Goal: Transaction & Acquisition: Book appointment/travel/reservation

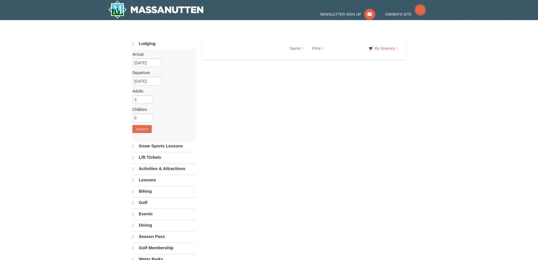
select select "9"
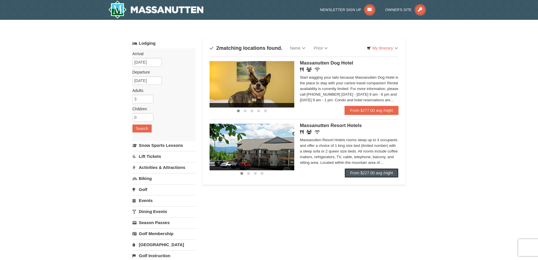
click at [378, 168] on link "From $227.00 avg /night" at bounding box center [372, 172] width 54 height 9
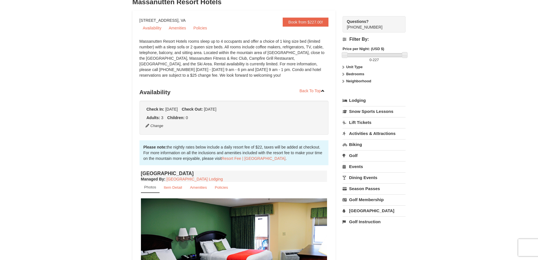
scroll to position [40, 0]
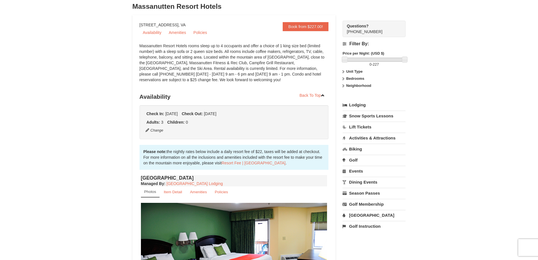
drag, startPoint x: 540, startPoint y: 55, endPoint x: 537, endPoint y: 71, distance: 15.5
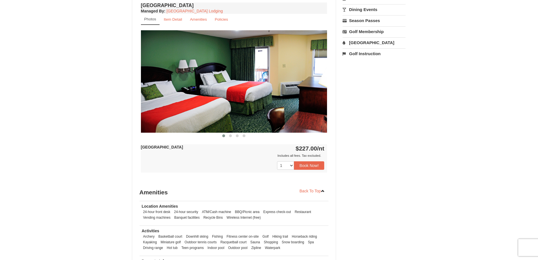
scroll to position [214, 0]
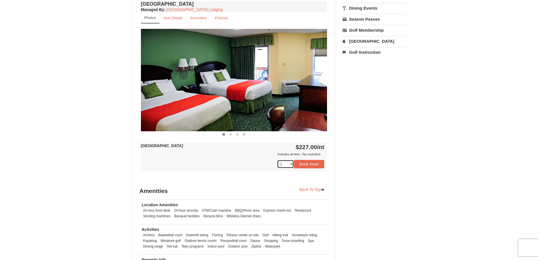
click at [292, 162] on select "1 2 3 4 5 6 7" at bounding box center [285, 164] width 17 height 8
click at [260, 106] on img at bounding box center [234, 80] width 186 height 102
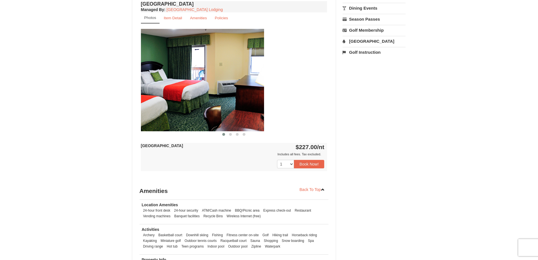
drag, startPoint x: 217, startPoint y: 103, endPoint x: 195, endPoint y: 103, distance: 21.8
click at [195, 103] on img at bounding box center [171, 80] width 186 height 102
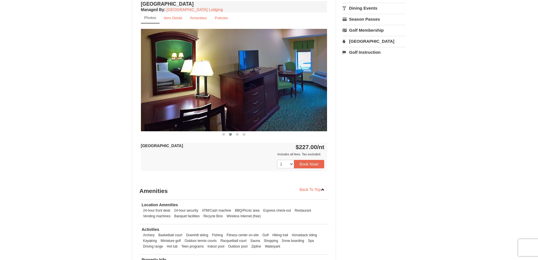
drag, startPoint x: 266, startPoint y: 91, endPoint x: 227, endPoint y: 91, distance: 38.4
click at [235, 91] on img at bounding box center [234, 80] width 186 height 102
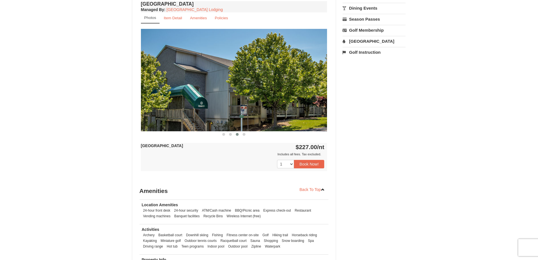
drag, startPoint x: 292, startPoint y: 91, endPoint x: 164, endPoint y: 107, distance: 129.0
click at [158, 108] on img at bounding box center [234, 80] width 186 height 102
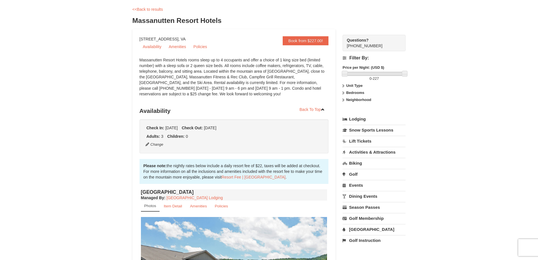
scroll to position [27, 0]
click at [343, 91] on icon at bounding box center [343, 92] width 4 height 4
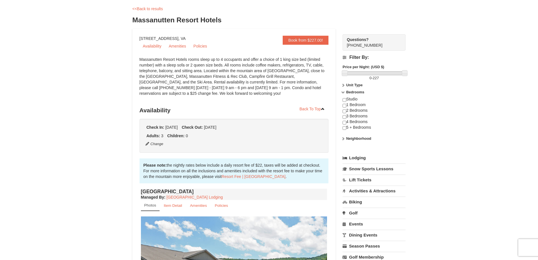
click at [344, 86] on icon at bounding box center [343, 85] width 4 height 4
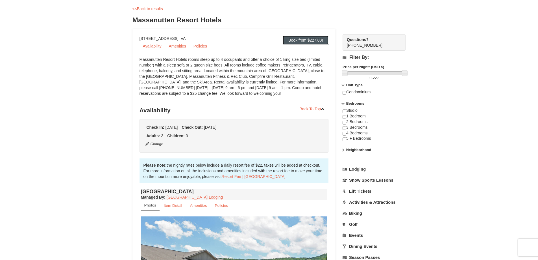
click at [322, 43] on link "Book from $227.00!" at bounding box center [306, 40] width 46 height 9
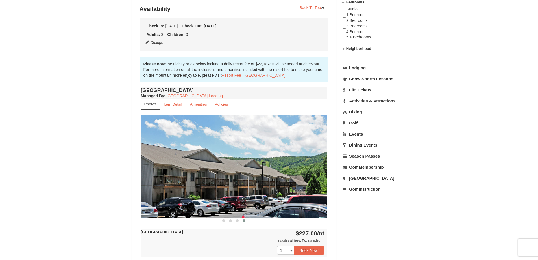
scroll to position [131, 0]
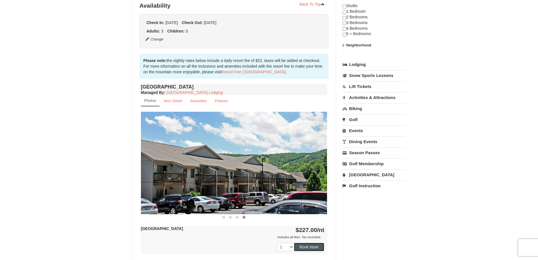
click at [313, 246] on button "Book Now!" at bounding box center [309, 246] width 31 height 8
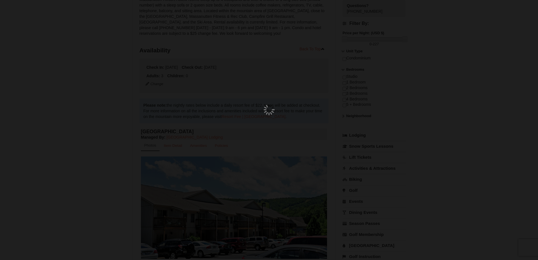
scroll to position [55, 0]
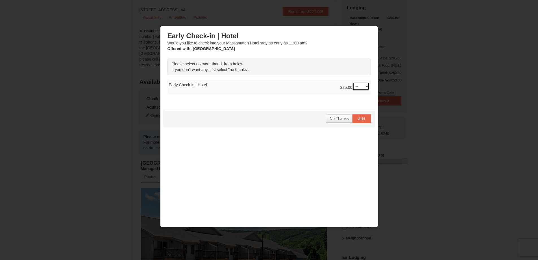
click at [355, 86] on select "-- 01" at bounding box center [361, 86] width 17 height 8
click at [337, 116] on button "No Thanks" at bounding box center [339, 118] width 26 height 8
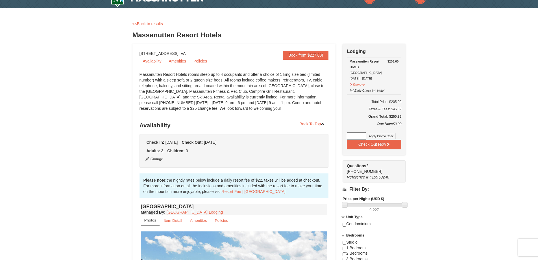
scroll to position [0, 0]
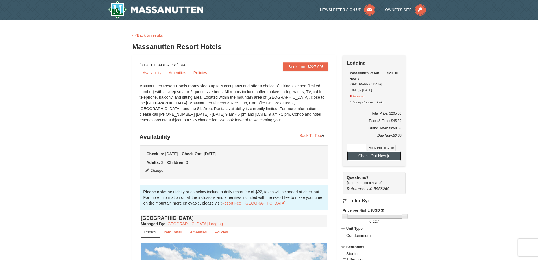
click at [391, 157] on button "Check Out Now" at bounding box center [374, 155] width 55 height 9
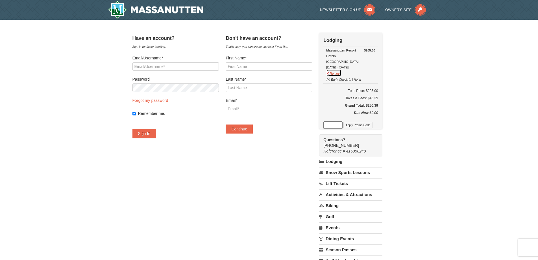
click at [342, 73] on button "Remove" at bounding box center [333, 72] width 15 height 7
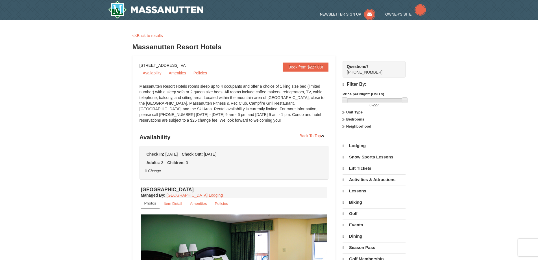
select select "9"
